Goal: Navigation & Orientation: Find specific page/section

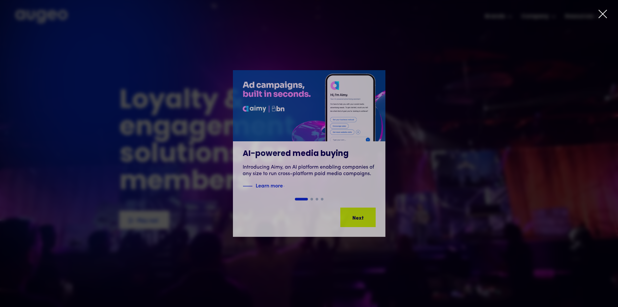
click at [596, 13] on div at bounding box center [309, 153] width 618 height 307
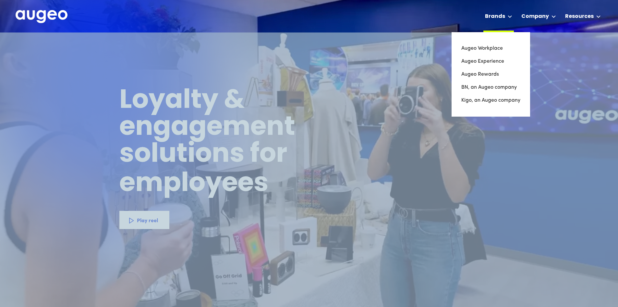
click at [496, 15] on div "Brands" at bounding box center [495, 17] width 20 height 8
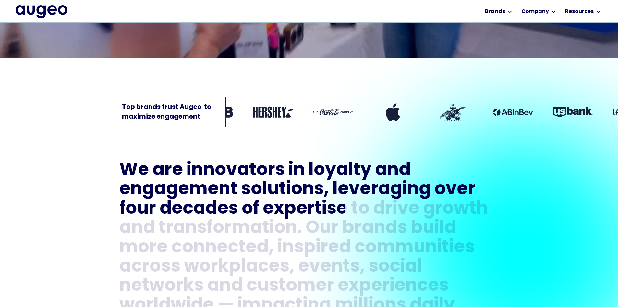
scroll to position [229, 0]
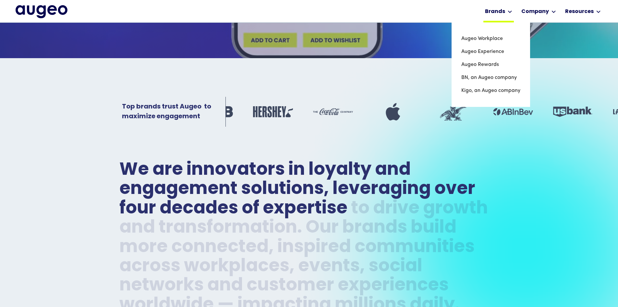
click at [502, 13] on div "Brands" at bounding box center [495, 12] width 20 height 8
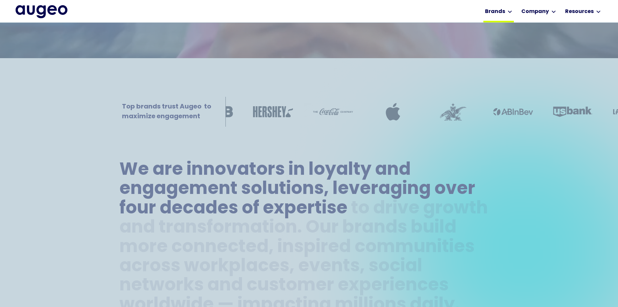
click at [502, 13] on div "Brands" at bounding box center [495, 12] width 20 height 8
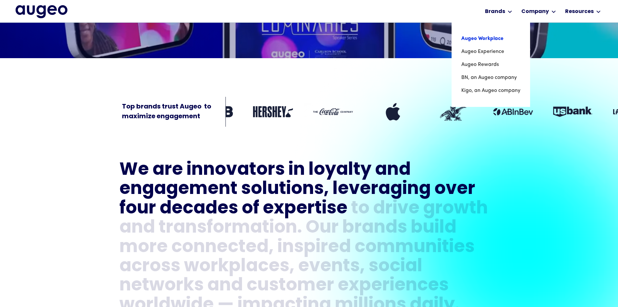
click at [482, 37] on link "Augeo Workplace" at bounding box center [490, 38] width 59 height 13
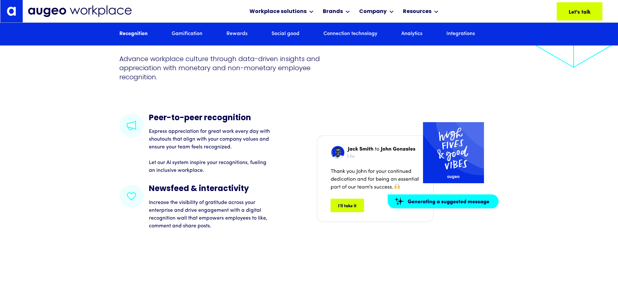
scroll to position [1014, 0]
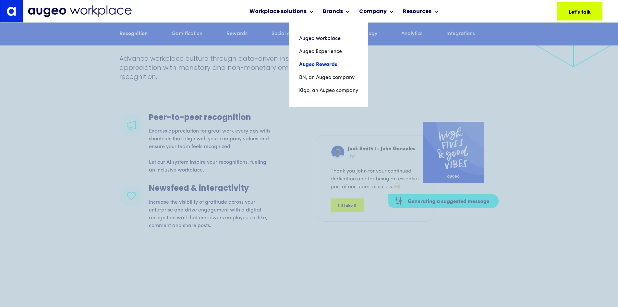
click at [324, 64] on link "Augeo Rewards" at bounding box center [328, 64] width 59 height 13
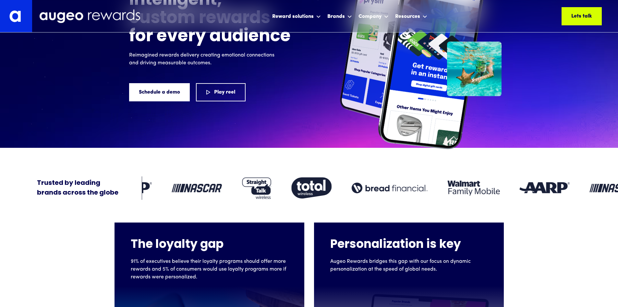
scroll to position [98, 0]
